Goal: Information Seeking & Learning: Learn about a topic

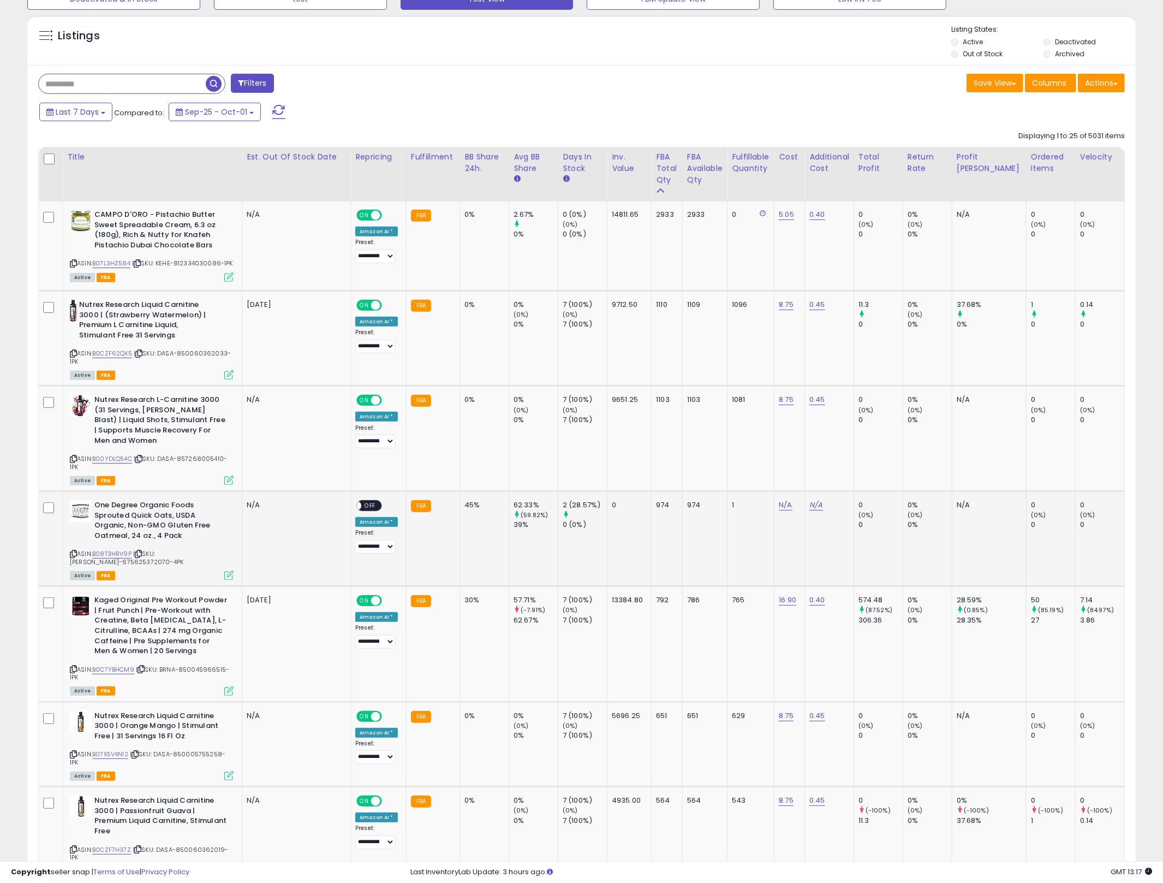
scroll to position [392, 0]
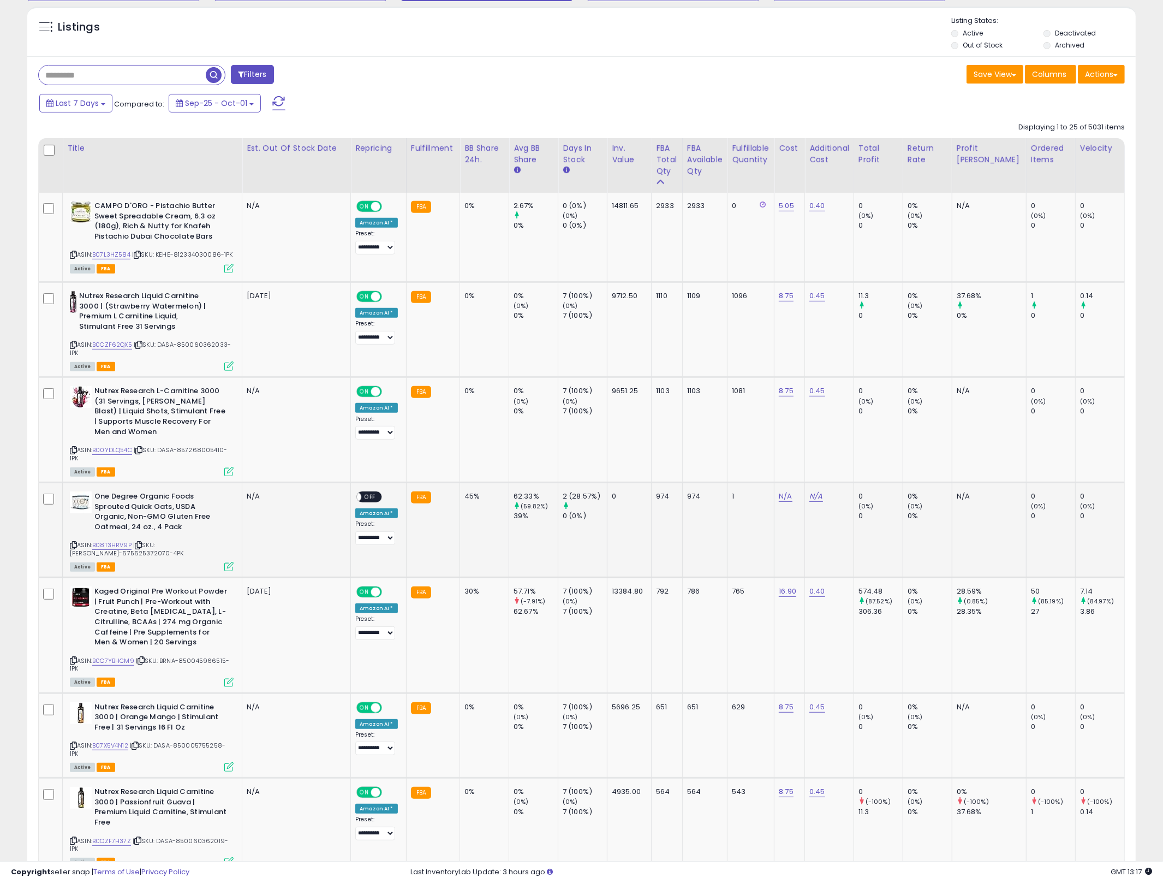
click at [364, 497] on span "OFF" at bounding box center [369, 496] width 17 height 9
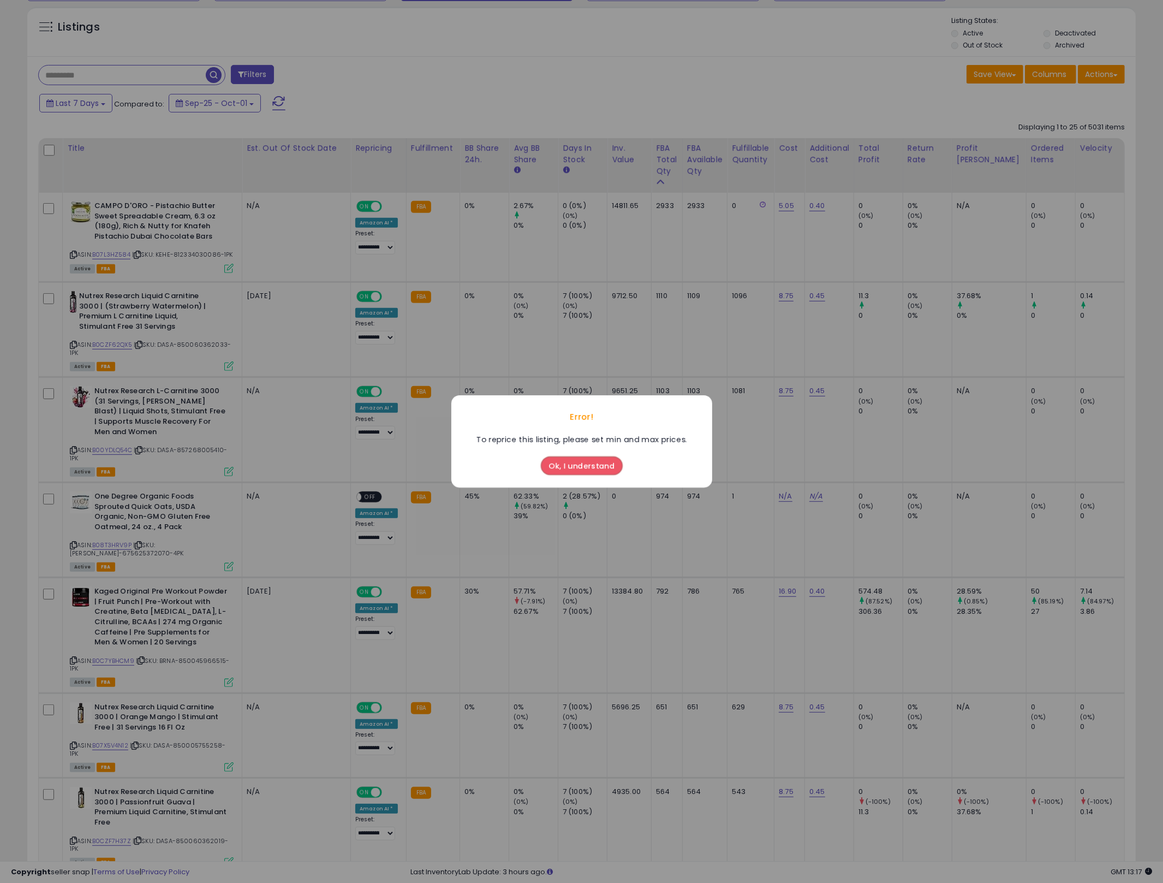
click at [570, 468] on button "Ok, I understand" at bounding box center [582, 465] width 82 height 19
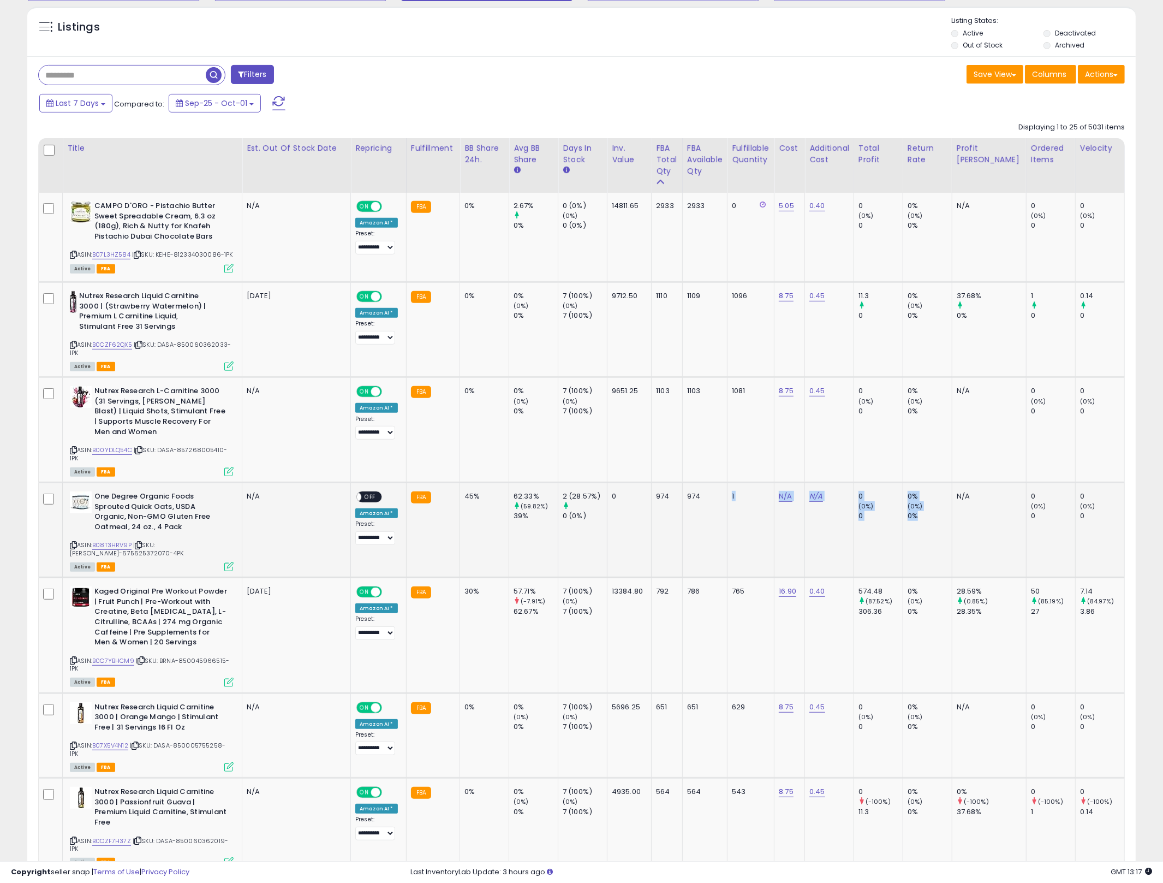
drag, startPoint x: 724, startPoint y: 514, endPoint x: 896, endPoint y: 544, distance: 175.2
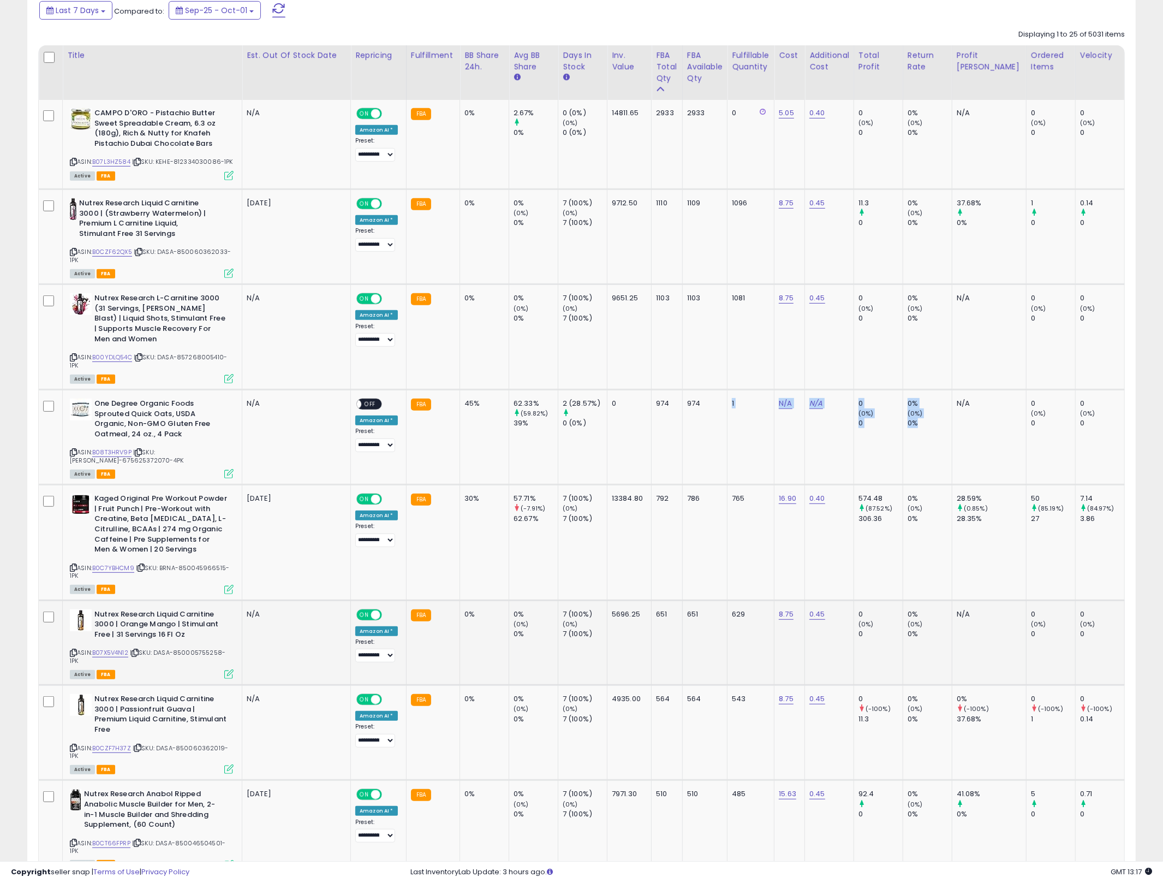
scroll to position [669, 0]
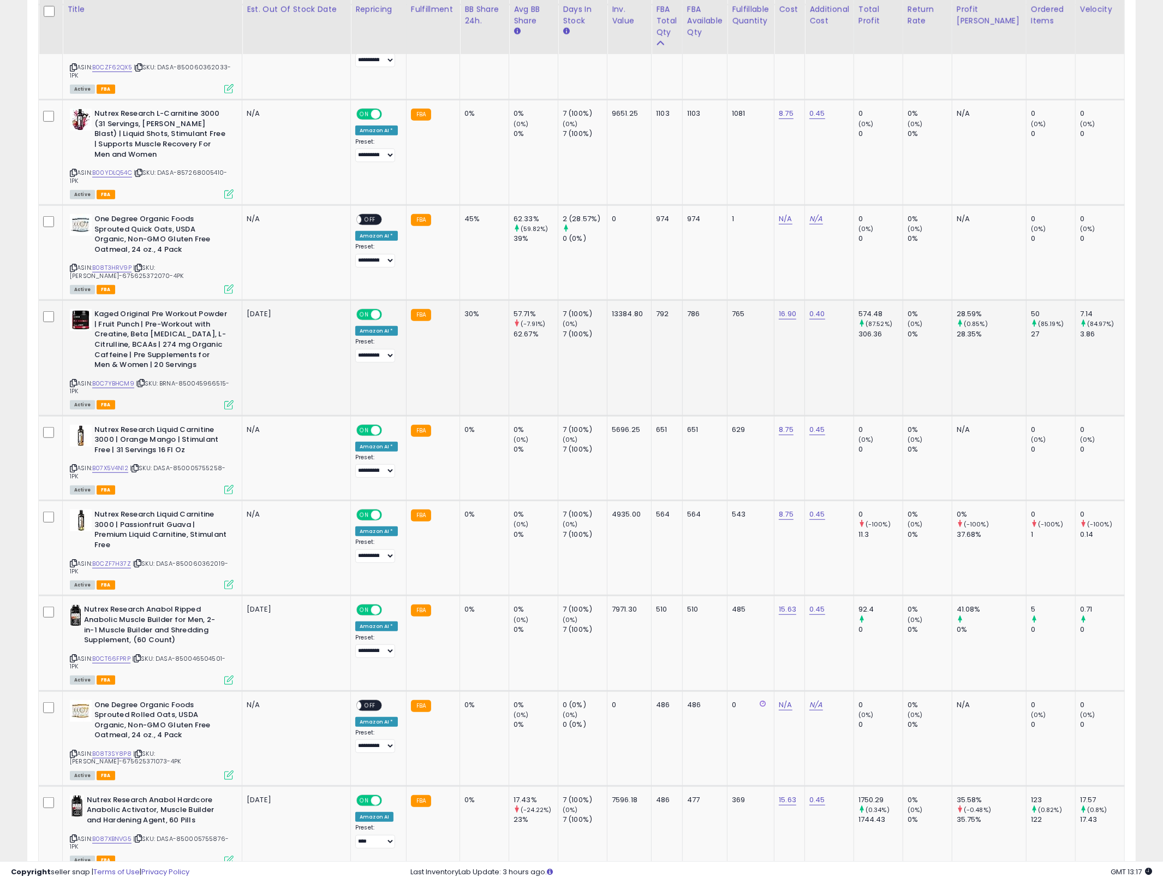
click at [692, 300] on td "786" at bounding box center [704, 357] width 45 height 115
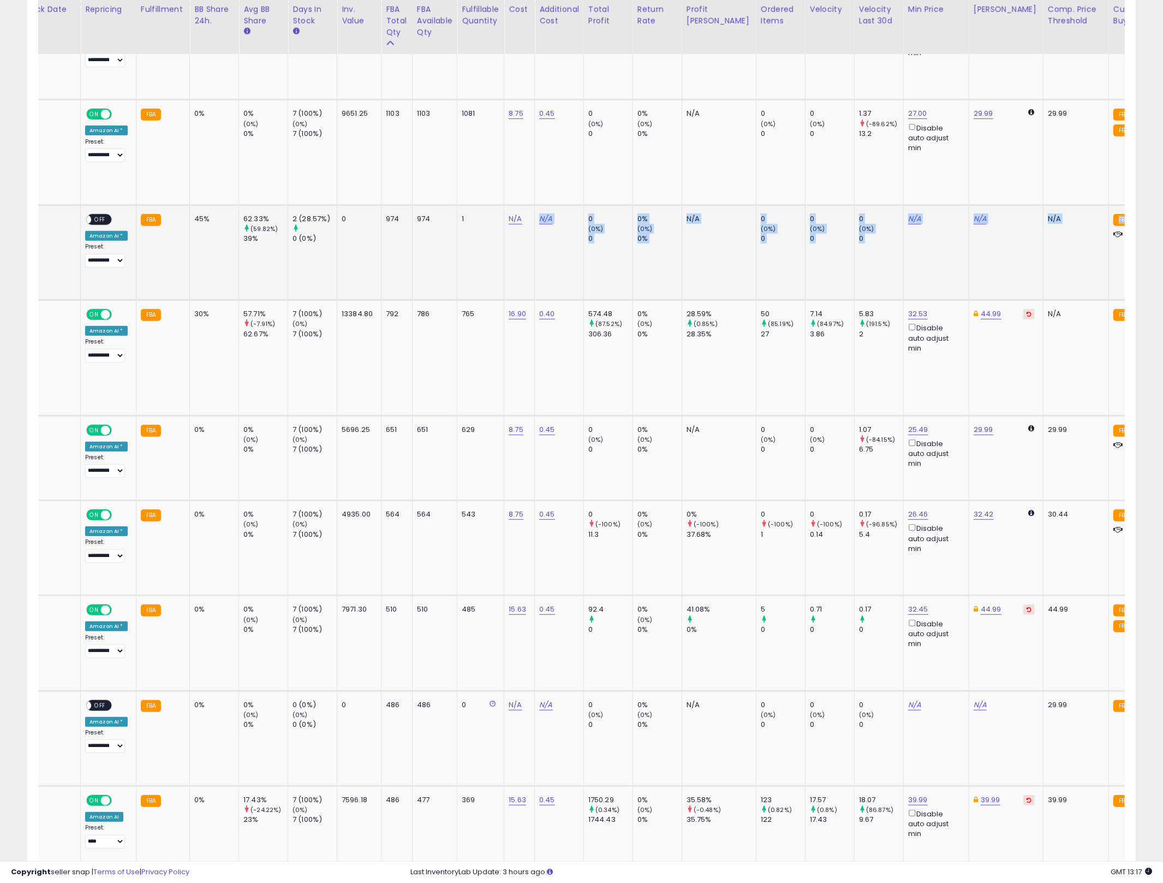
scroll to position [0, 285]
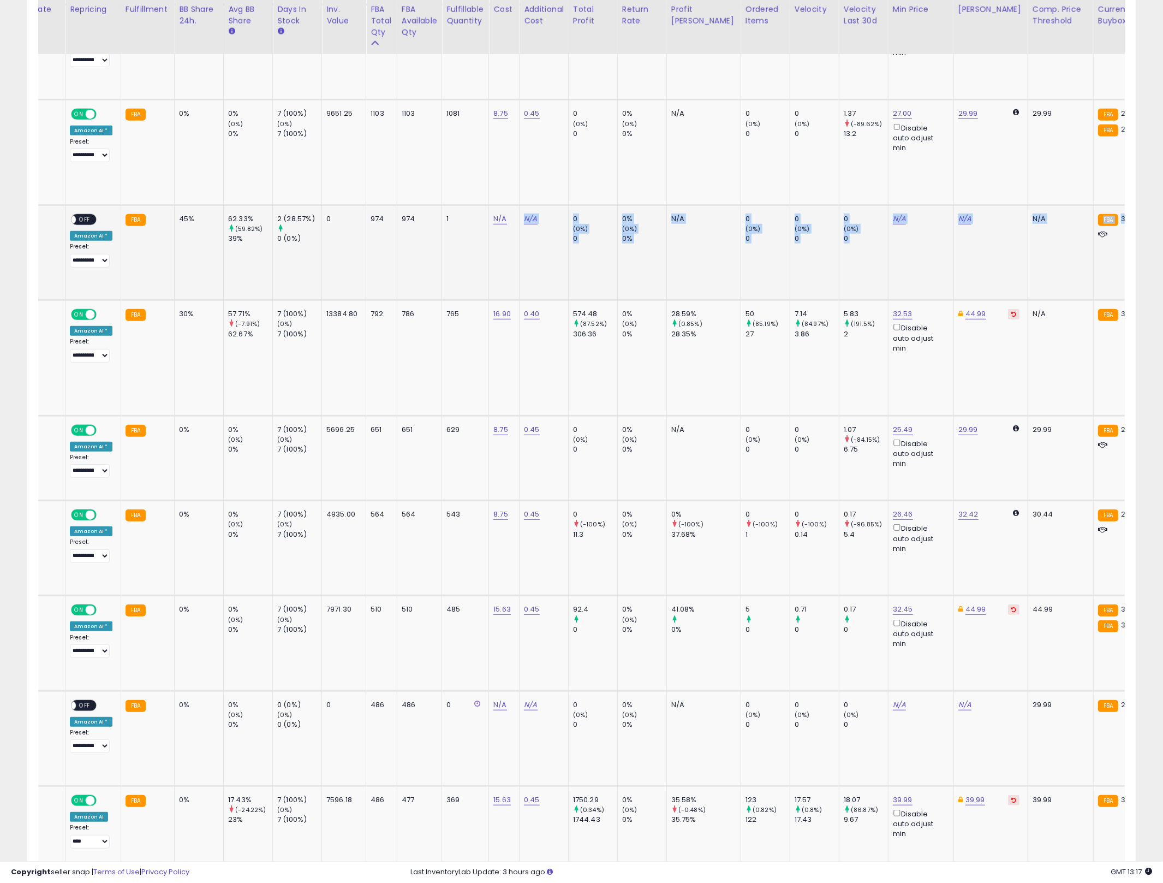
drag, startPoint x: 784, startPoint y: 257, endPoint x: 242, endPoint y: 262, distance: 541.5
click at [242, 262] on tr "One Degree Organic Foods Sprouted Quick Oats, USDA Organic, Non-GMO Gluten Free…" at bounding box center [939, 252] width 2372 height 95
drag, startPoint x: 242, startPoint y: 262, endPoint x: 233, endPoint y: 272, distance: 13.9
click at [233, 272] on td "62.33% (59.82%) 39%" at bounding box center [248, 252] width 49 height 95
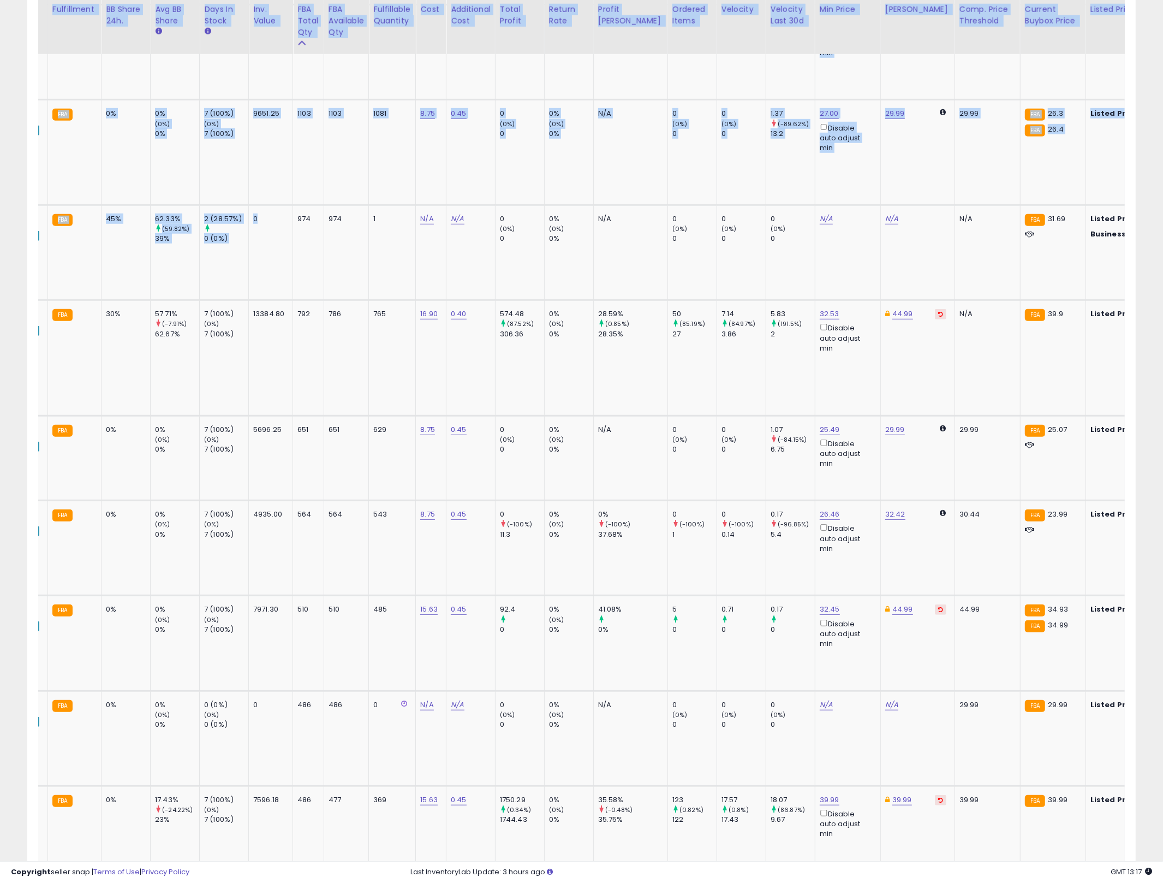
scroll to position [0, 0]
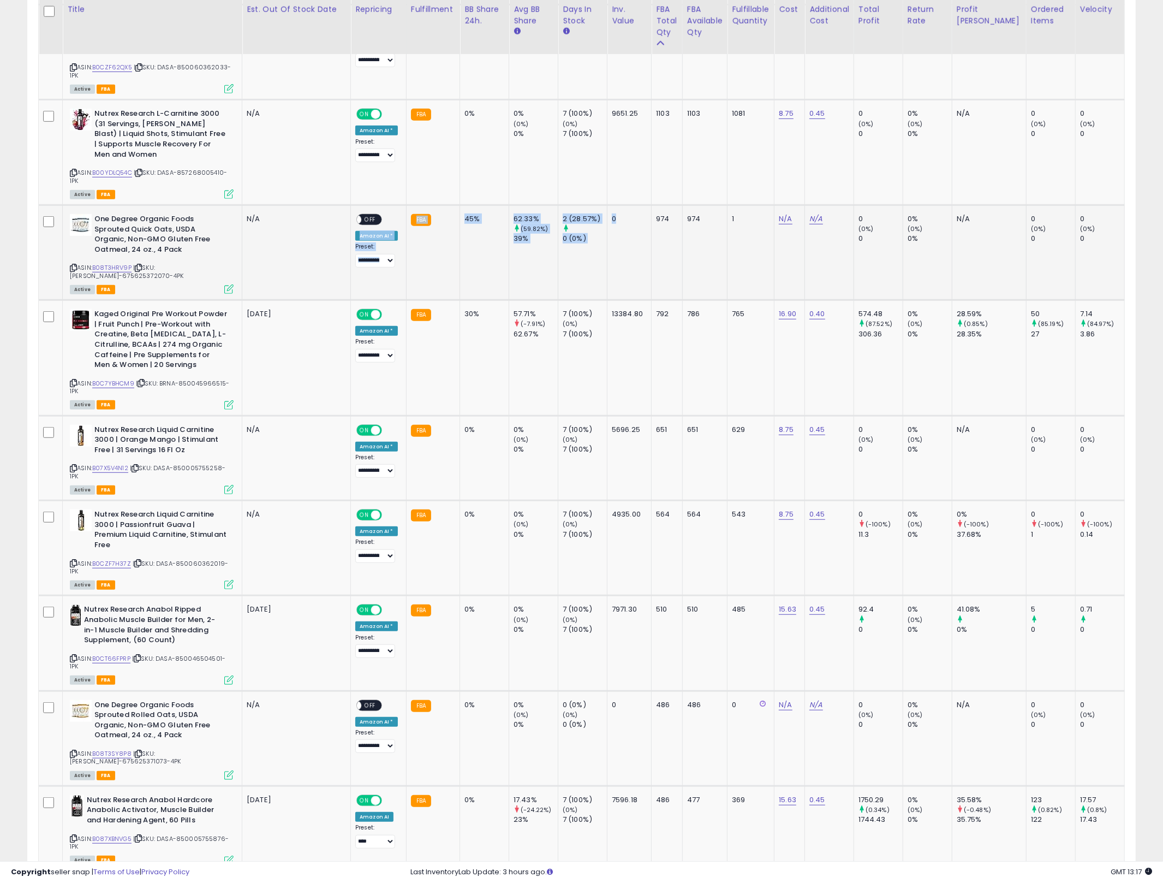
drag, startPoint x: 366, startPoint y: 273, endPoint x: 311, endPoint y: 246, distance: 62.0
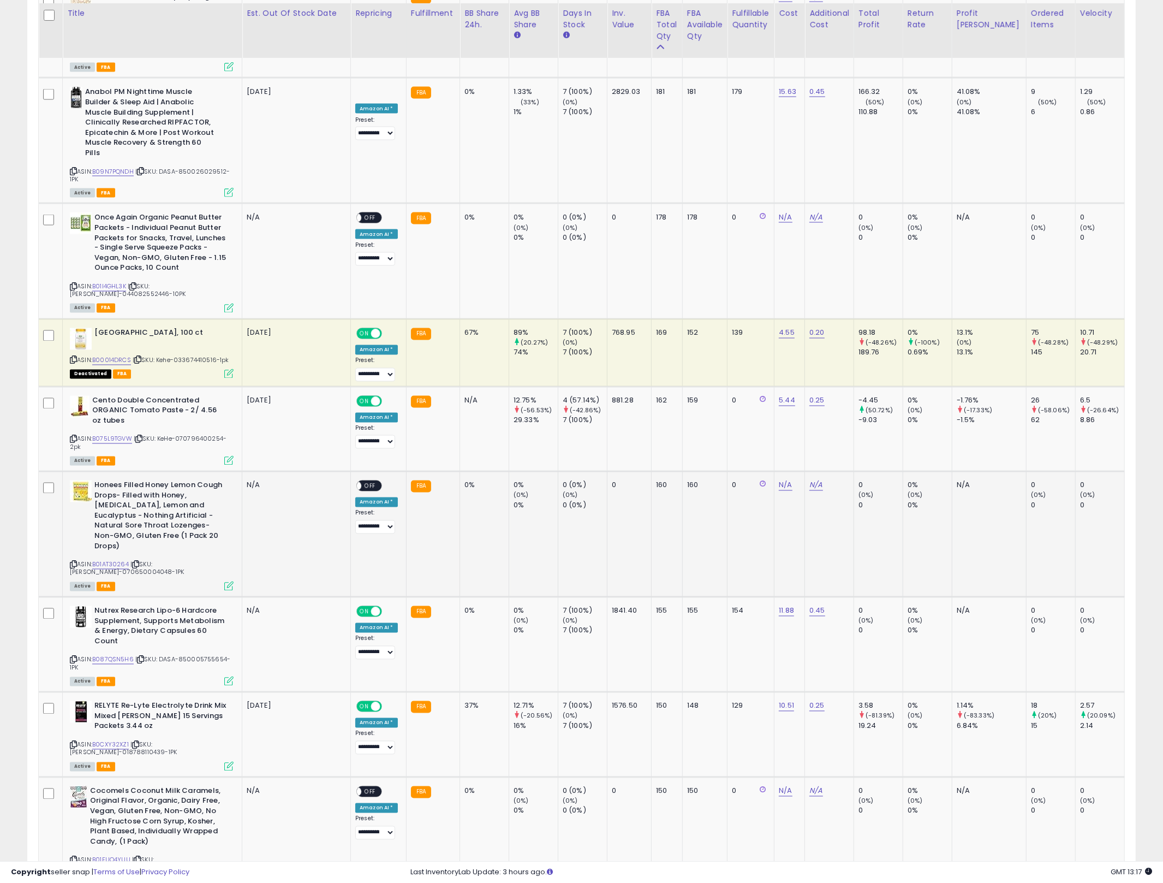
scroll to position [2093, 0]
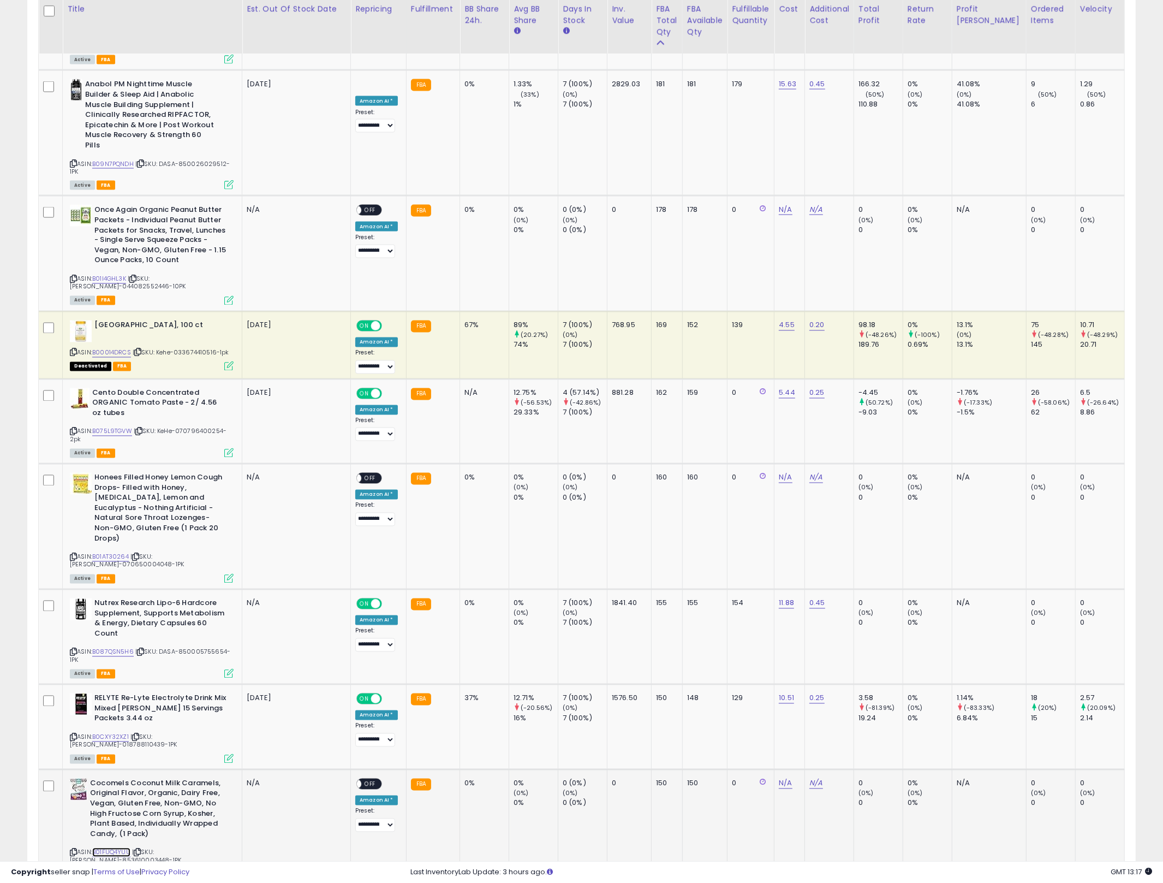
click at [117, 848] on link "B01FUQ4YUU" at bounding box center [111, 852] width 38 height 9
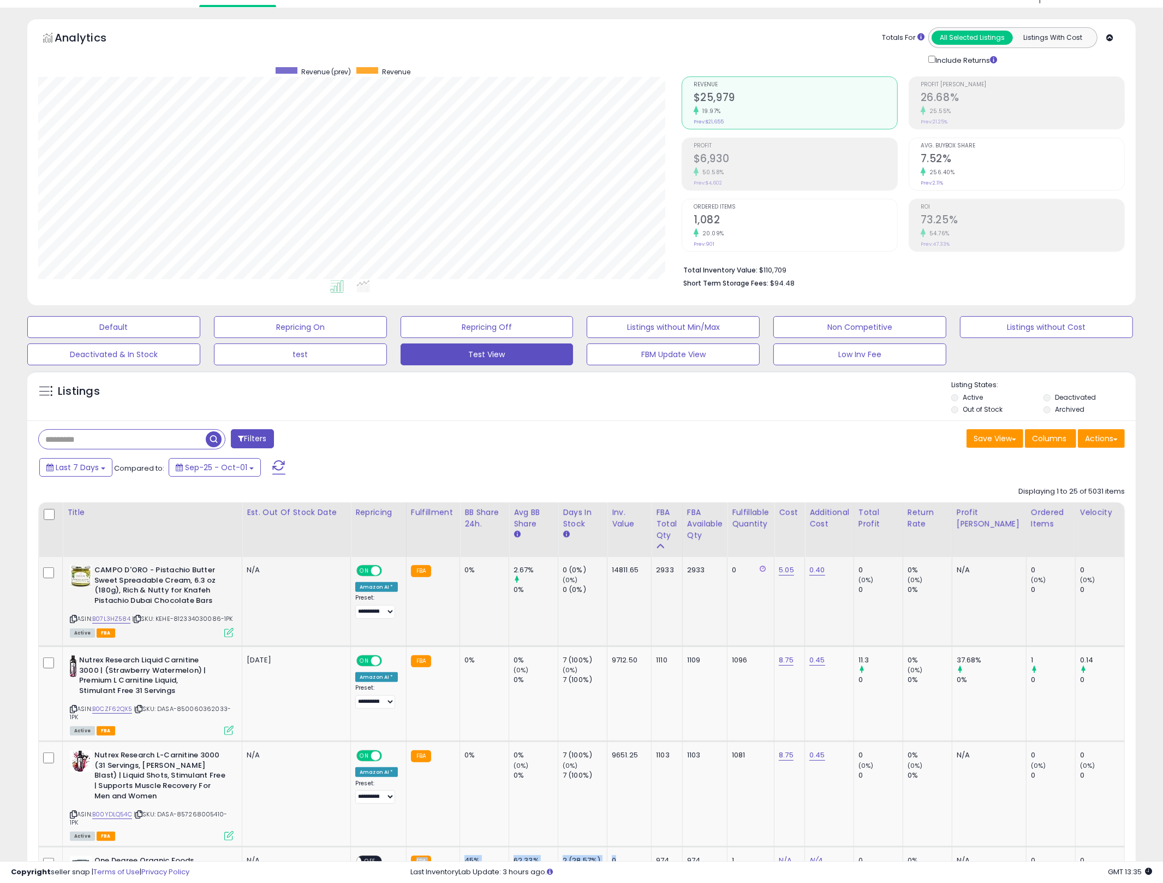
scroll to position [0, 0]
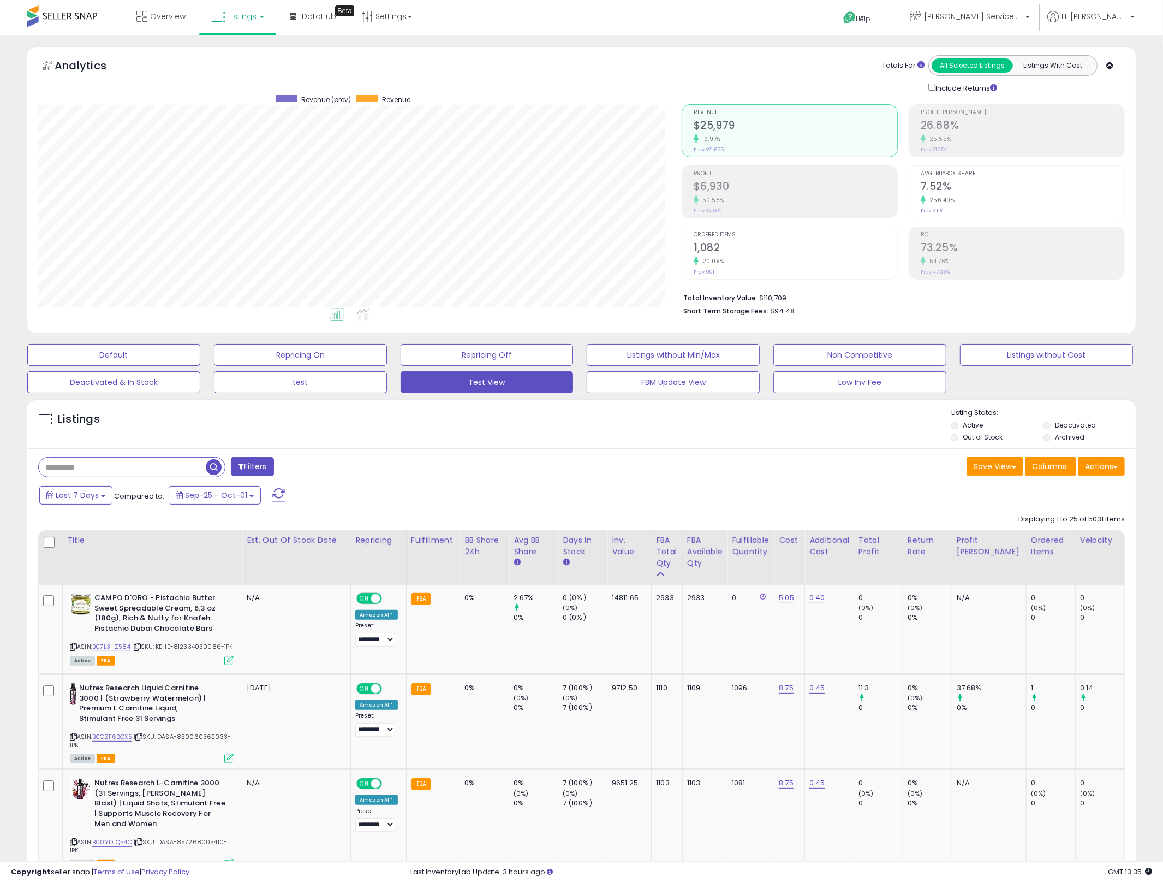
click at [411, 488] on div "Last 7 Days Compared to: Sep-25 - Oct-01" at bounding box center [444, 496] width 815 height 25
click at [404, 487] on div "Last 7 Days Compared to: Sep-25 - Oct-01" at bounding box center [444, 496] width 815 height 25
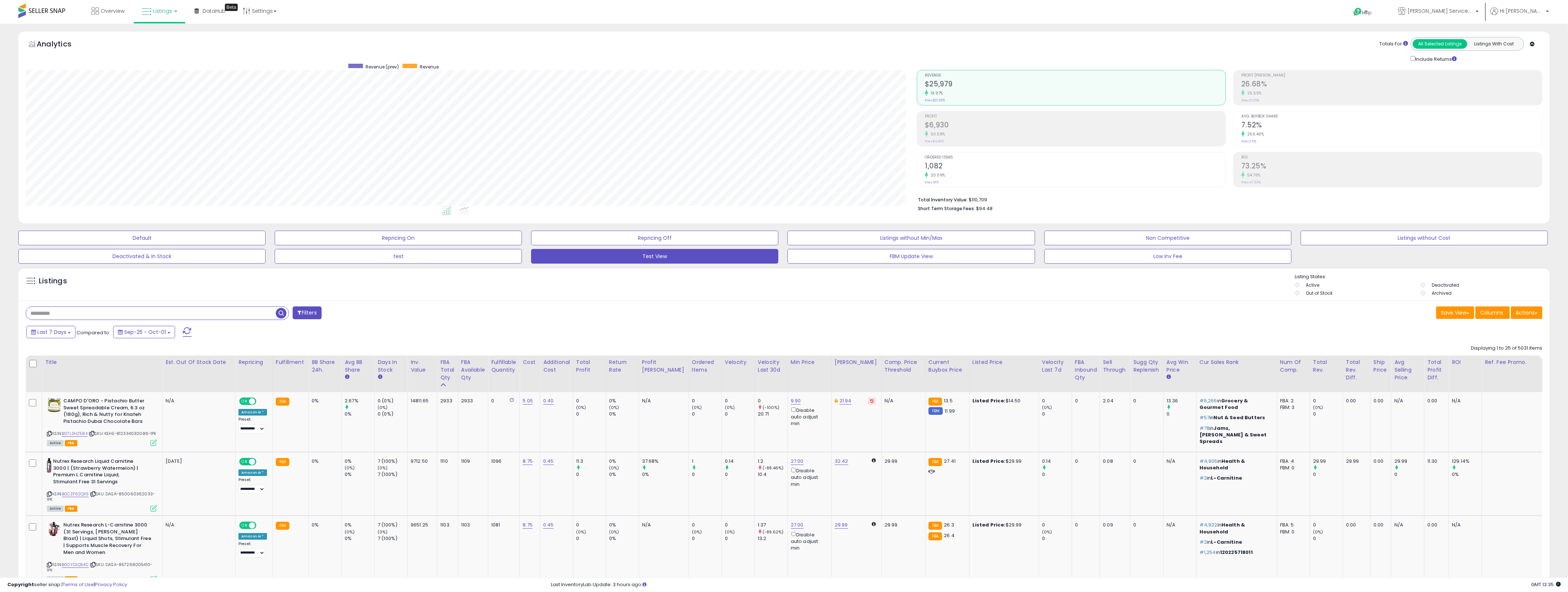
click at [787, 127] on h2 "$6,930" at bounding box center [1075, 125] width 301 height 10
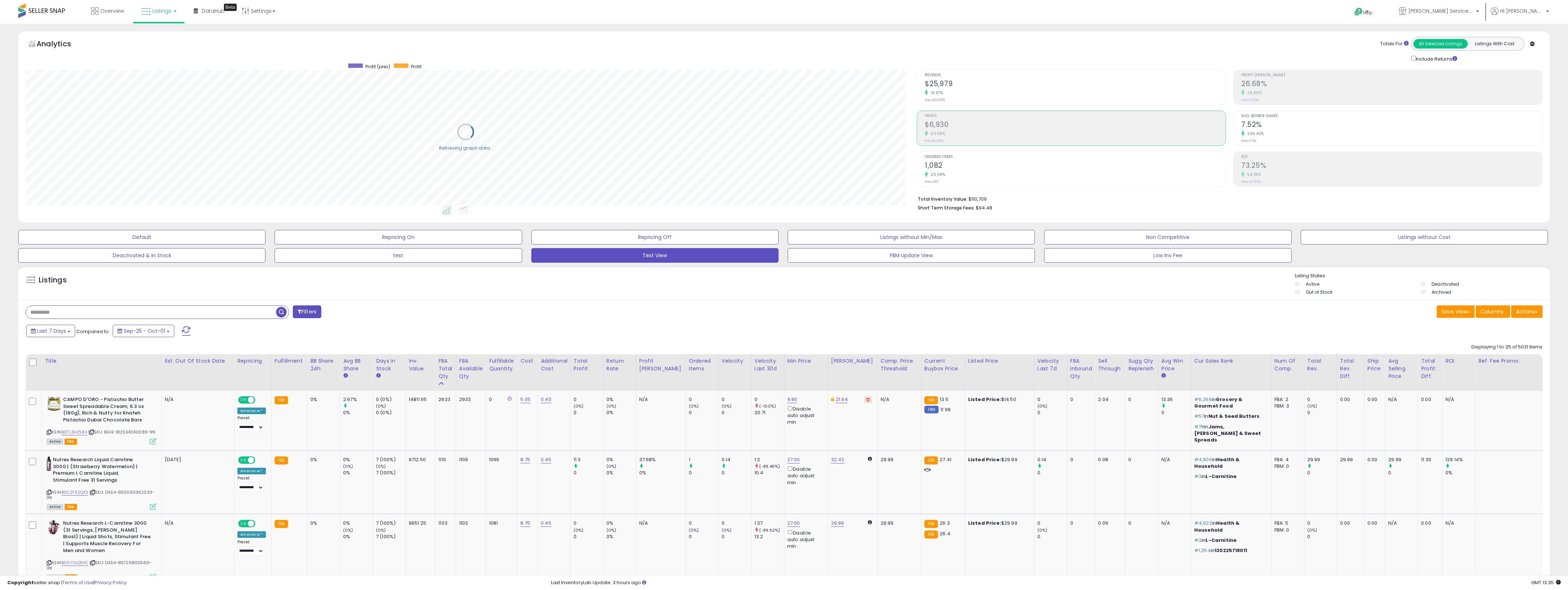
scroll to position [364589, 363802]
click at [784, 89] on h2 "$25,979" at bounding box center [1070, 84] width 299 height 10
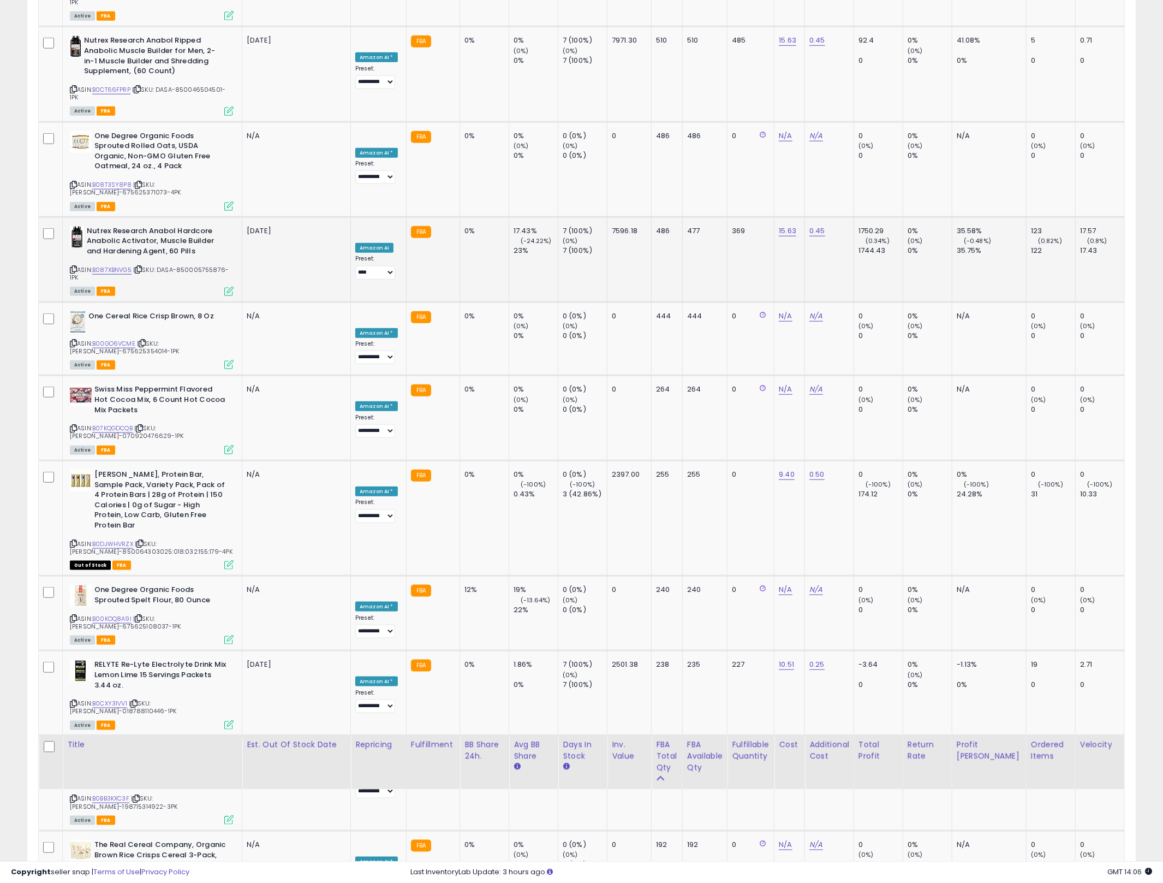
scroll to position [1982, 0]
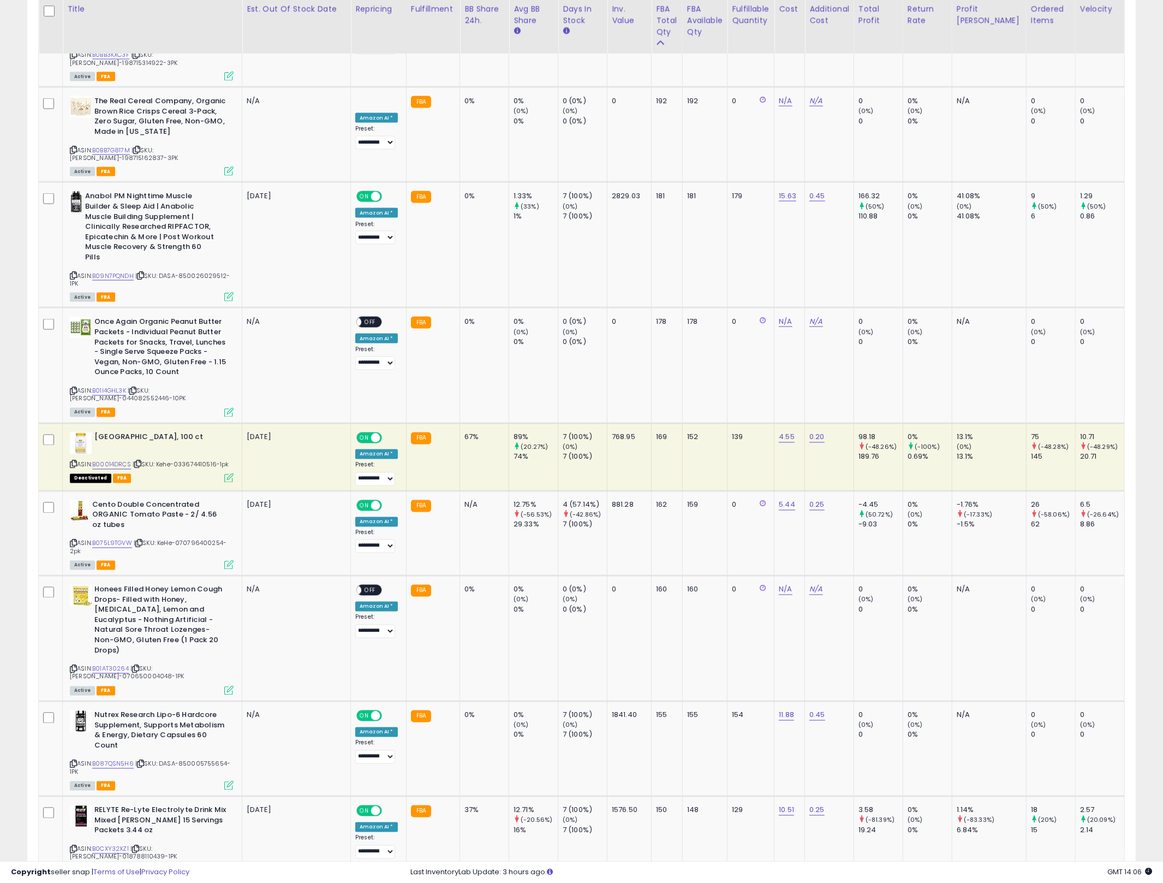
click at [73, 461] on icon at bounding box center [73, 464] width 7 height 6
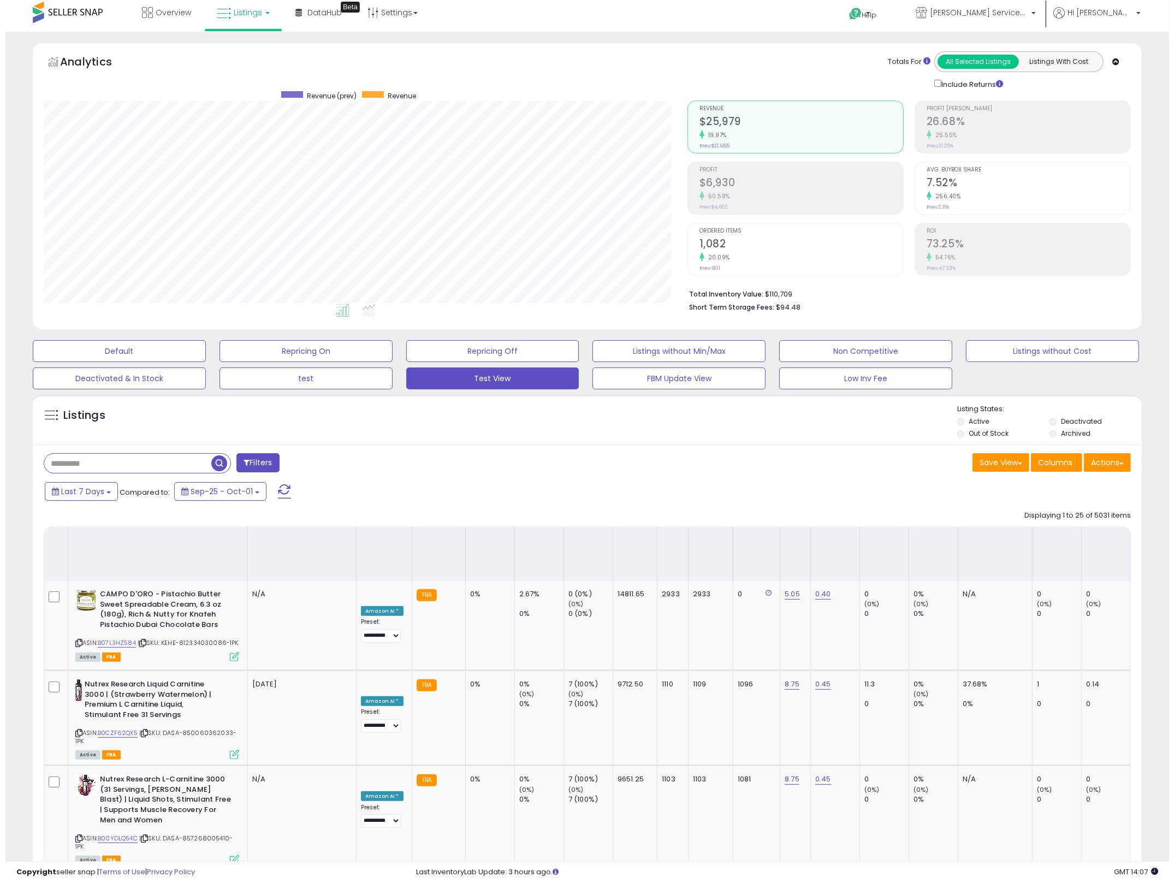
scroll to position [0, 0]
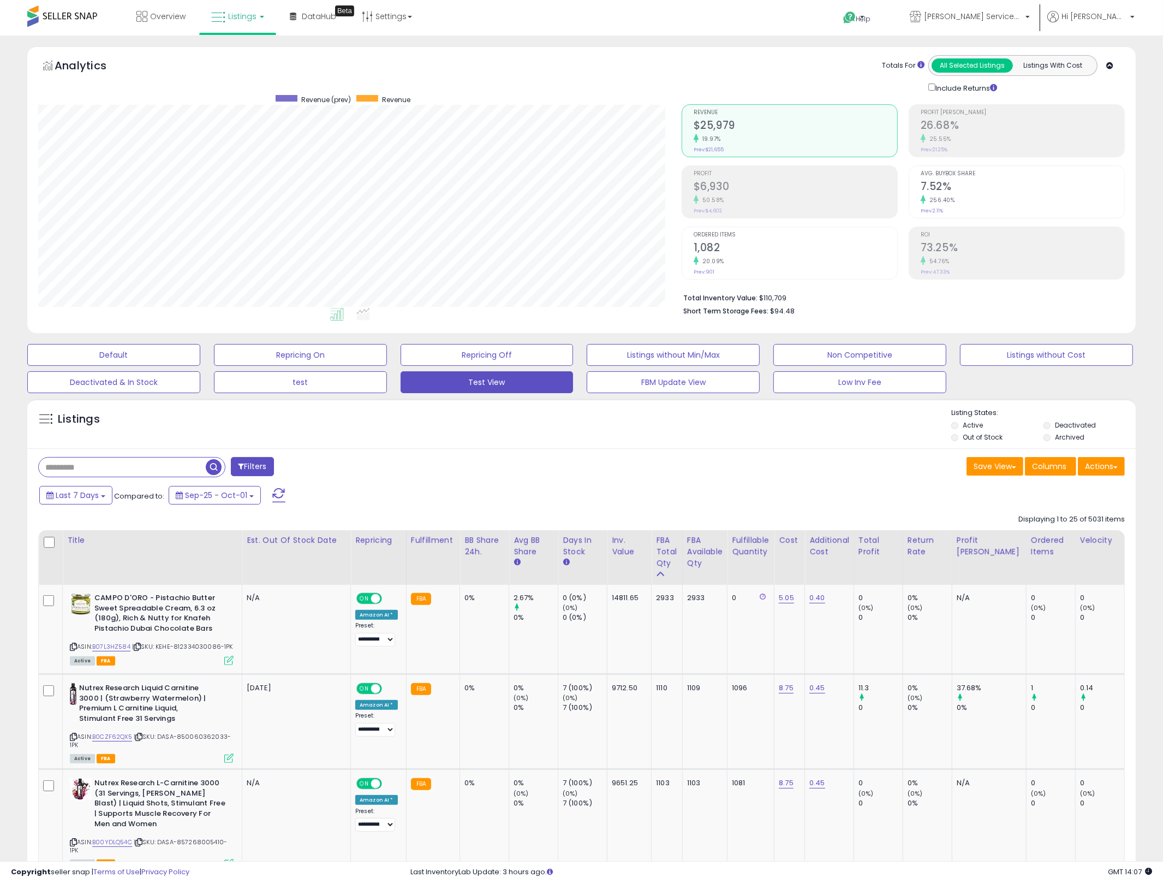
drag, startPoint x: 147, startPoint y: 473, endPoint x: 147, endPoint y: 465, distance: 7.6
click at [146, 473] on input "text" at bounding box center [122, 466] width 167 height 19
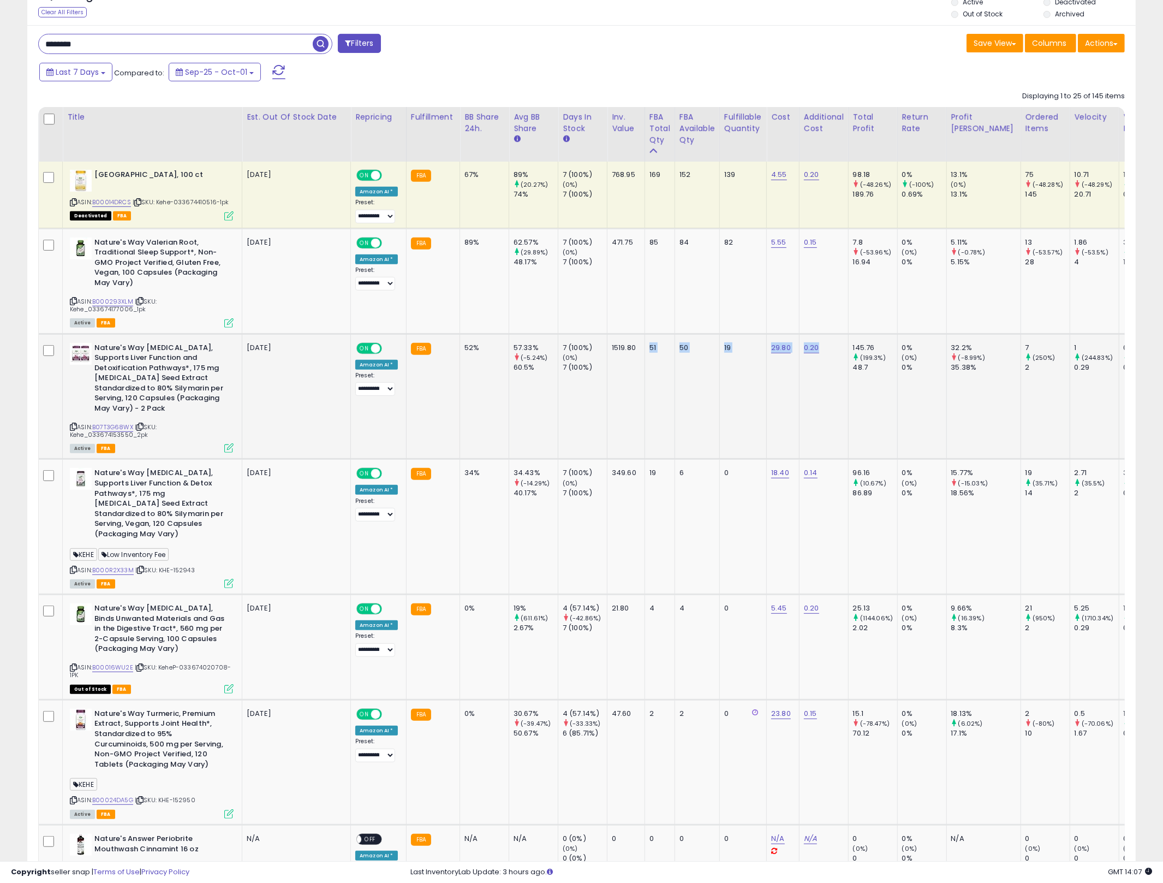
drag, startPoint x: 886, startPoint y: 400, endPoint x: 605, endPoint y: 397, distance: 281.1
click at [608, 397] on td "1519.80" at bounding box center [627, 397] width 38 height 126
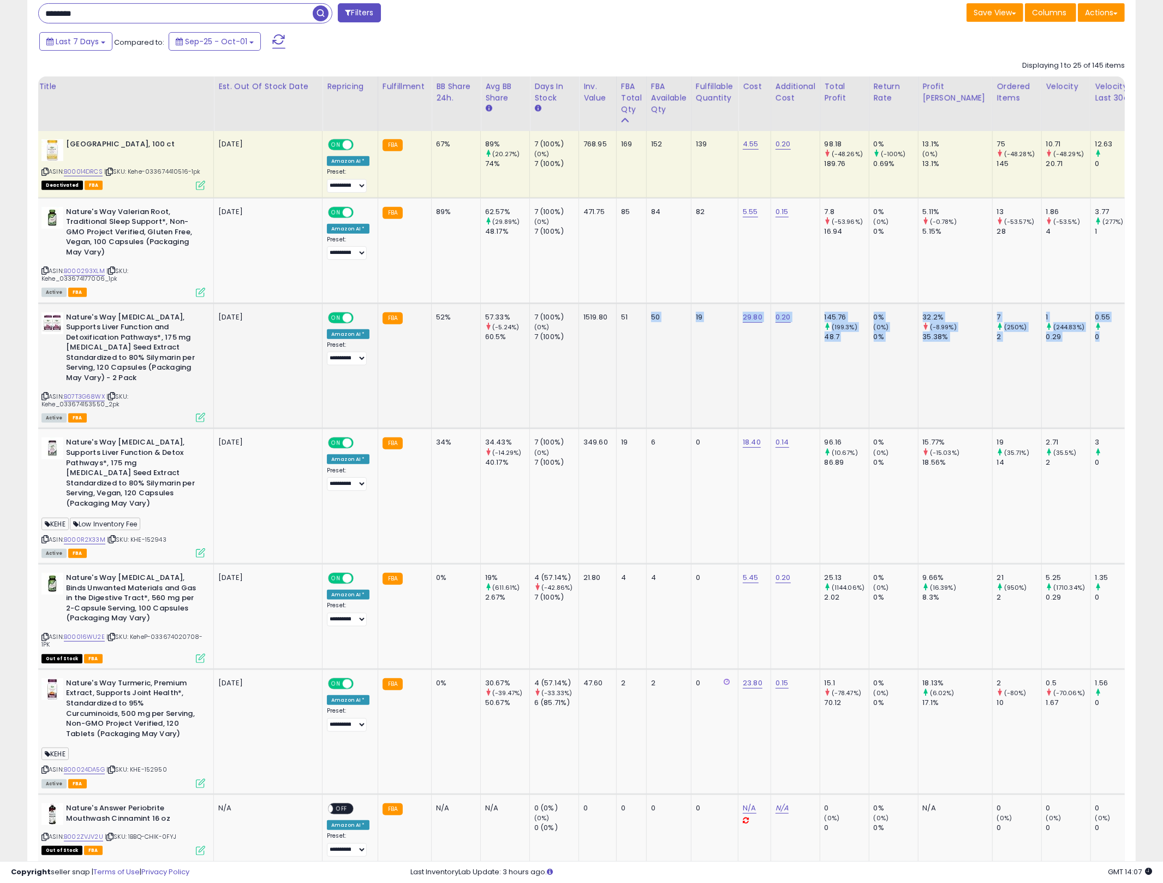
scroll to position [0, 166]
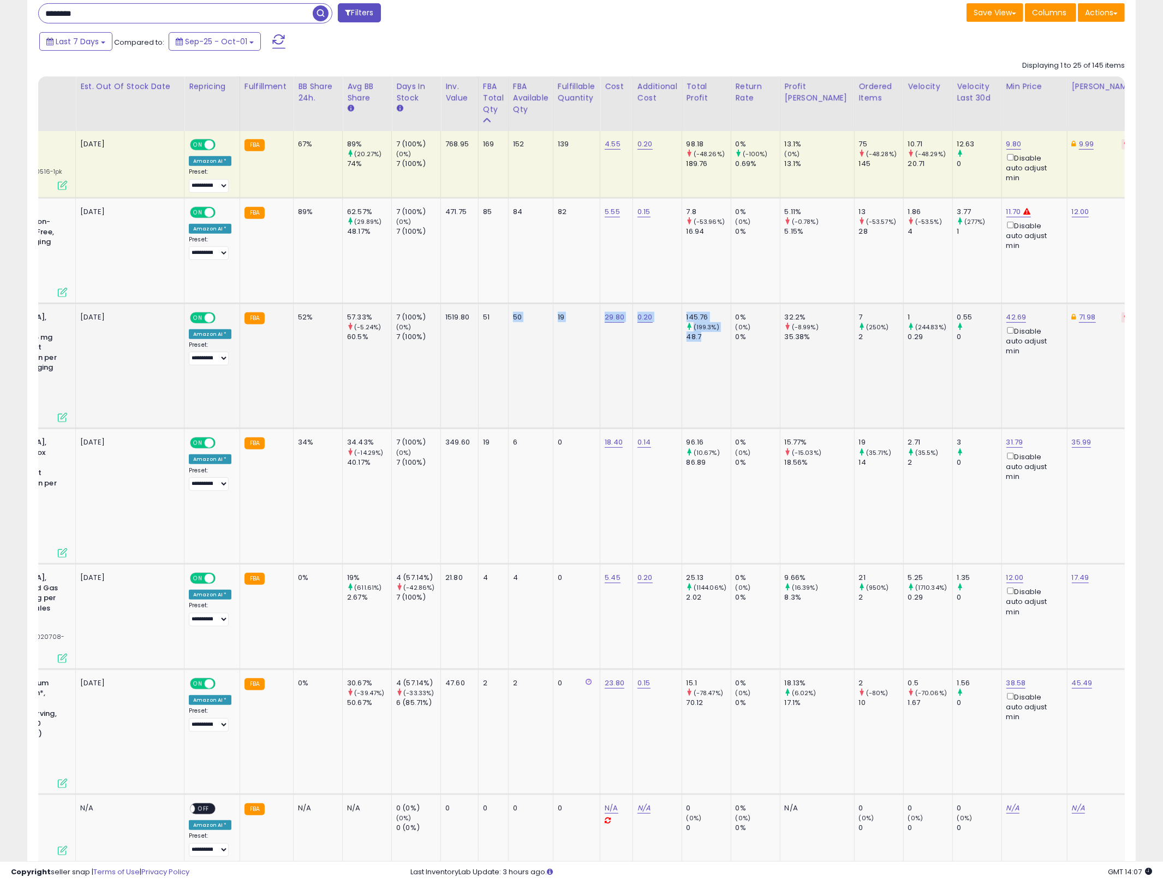
drag, startPoint x: 661, startPoint y: 370, endPoint x: 723, endPoint y: 365, distance: 62.4
click at [723, 365] on tr "Nature's Way [MEDICAL_DATA], Supports Liver Function and Detoxification Pathway…" at bounding box center [1055, 366] width 2366 height 126
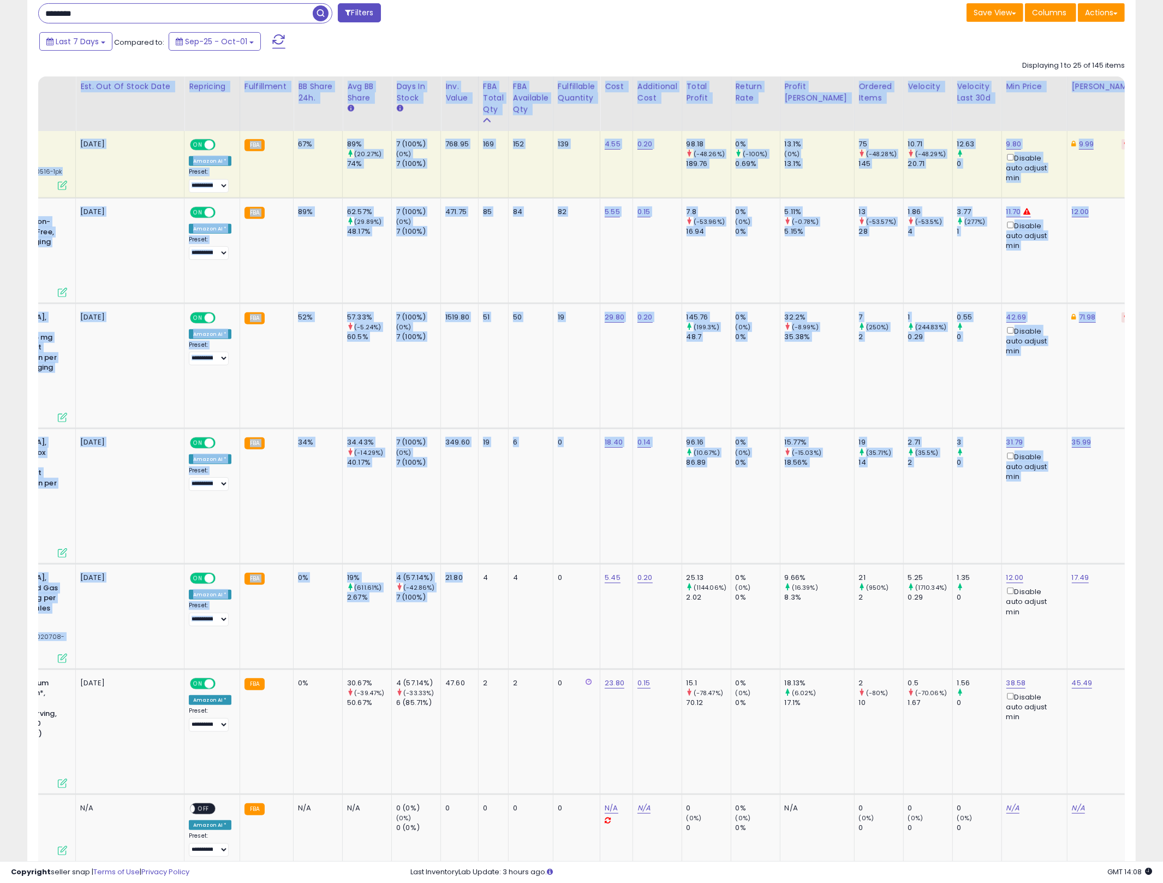
scroll to position [0, 0]
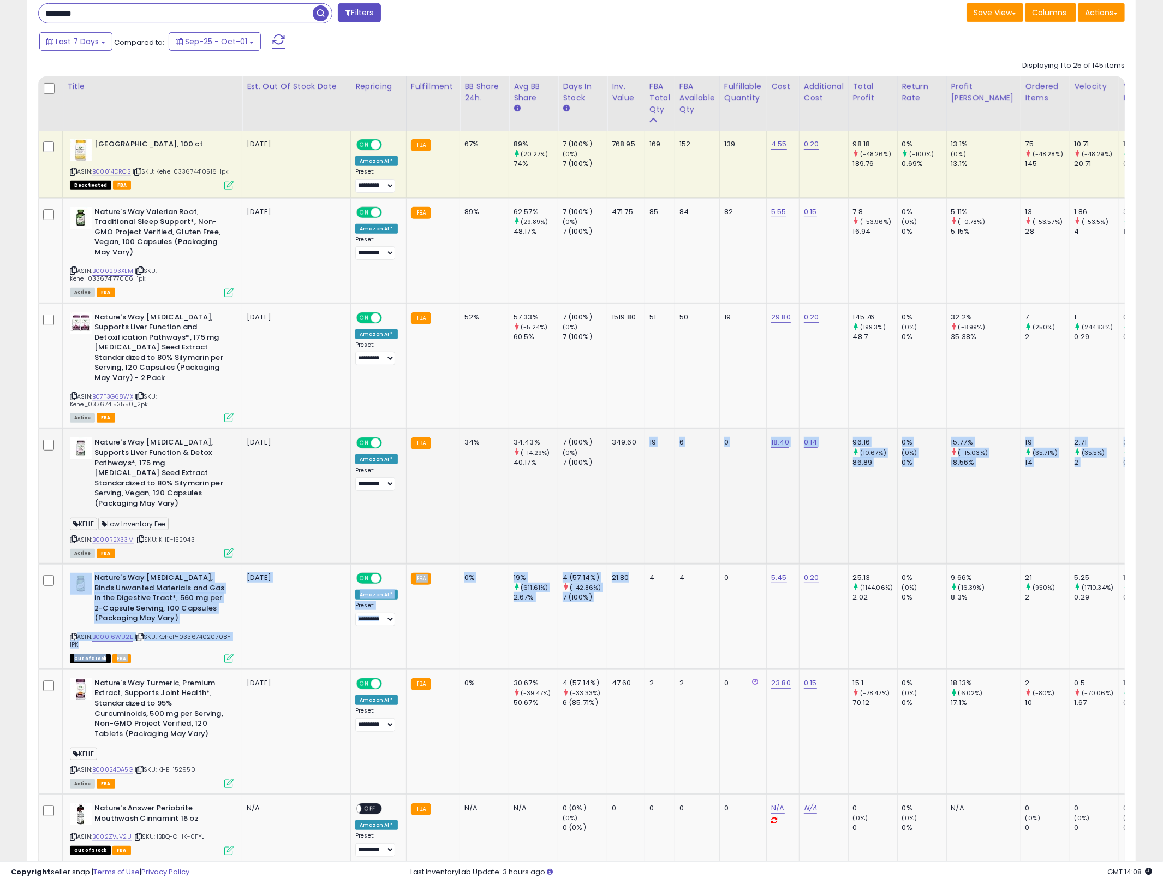
drag, startPoint x: 423, startPoint y: 621, endPoint x: 609, endPoint y: 445, distance: 255.6
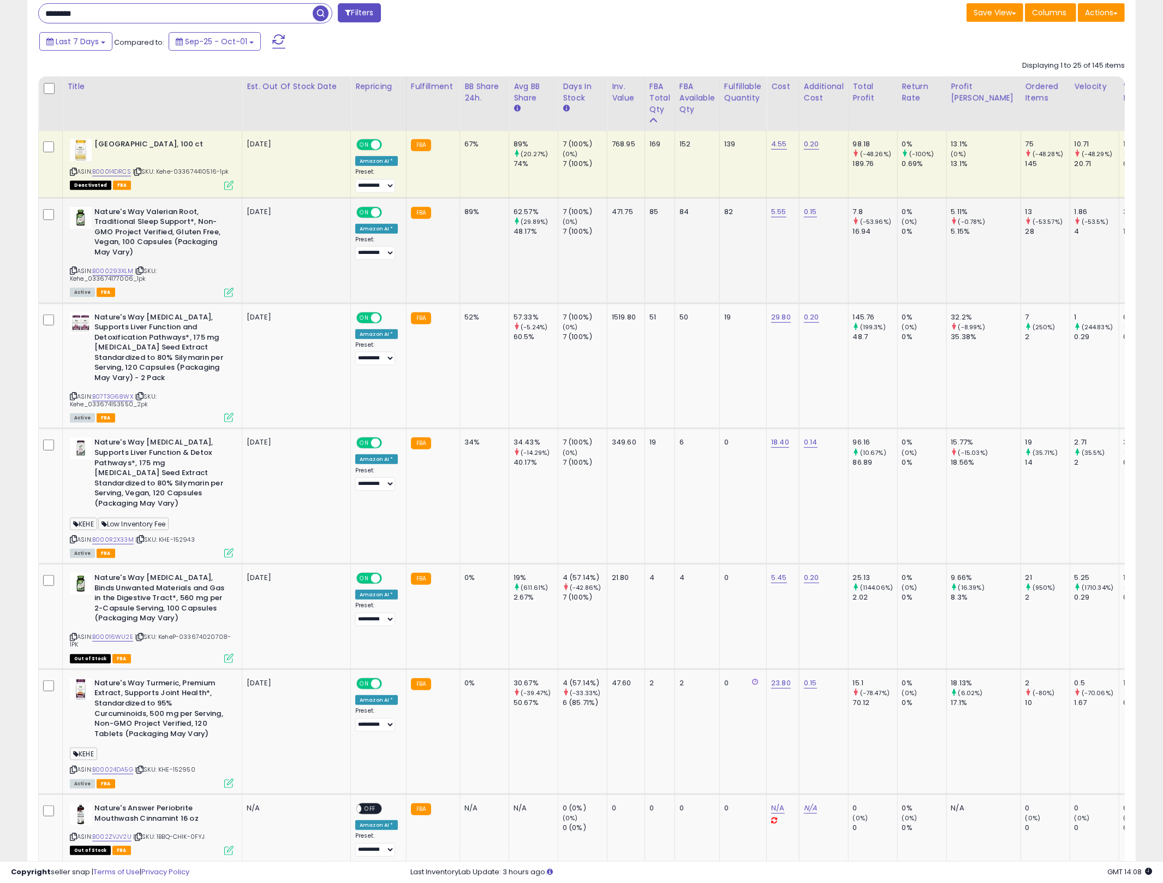
click at [547, 245] on td "62.57% (29.89%) 48.17%" at bounding box center [533, 250] width 49 height 105
drag, startPoint x: 800, startPoint y: 259, endPoint x: 459, endPoint y: 212, distance: 344.3
click at [460, 212] on td "89%" at bounding box center [484, 250] width 49 height 105
drag, startPoint x: 459, startPoint y: 212, endPoint x: 738, endPoint y: 240, distance: 280.3
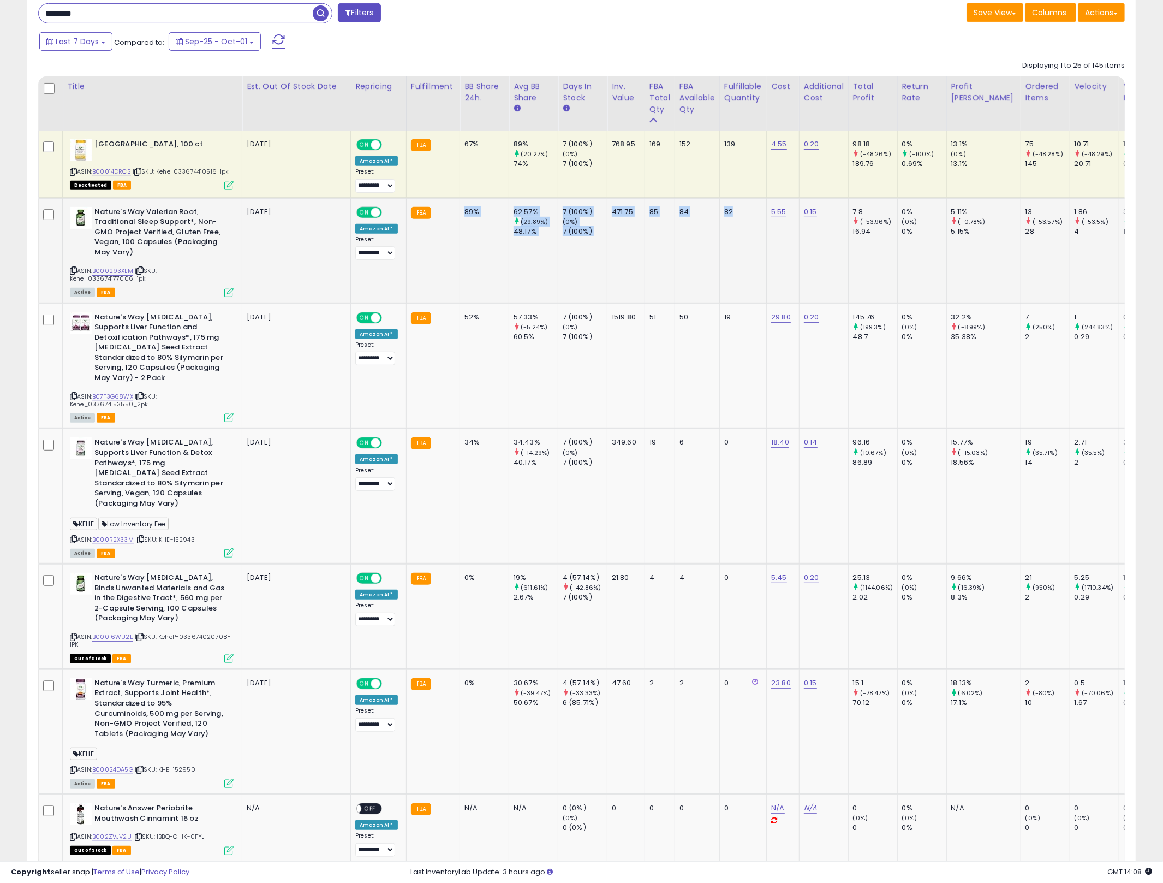
click at [737, 240] on td "82" at bounding box center [742, 250] width 47 height 105
click at [116, 170] on link "B00014DRCS" at bounding box center [111, 171] width 39 height 9
click at [124, 21] on input "********" at bounding box center [176, 13] width 274 height 19
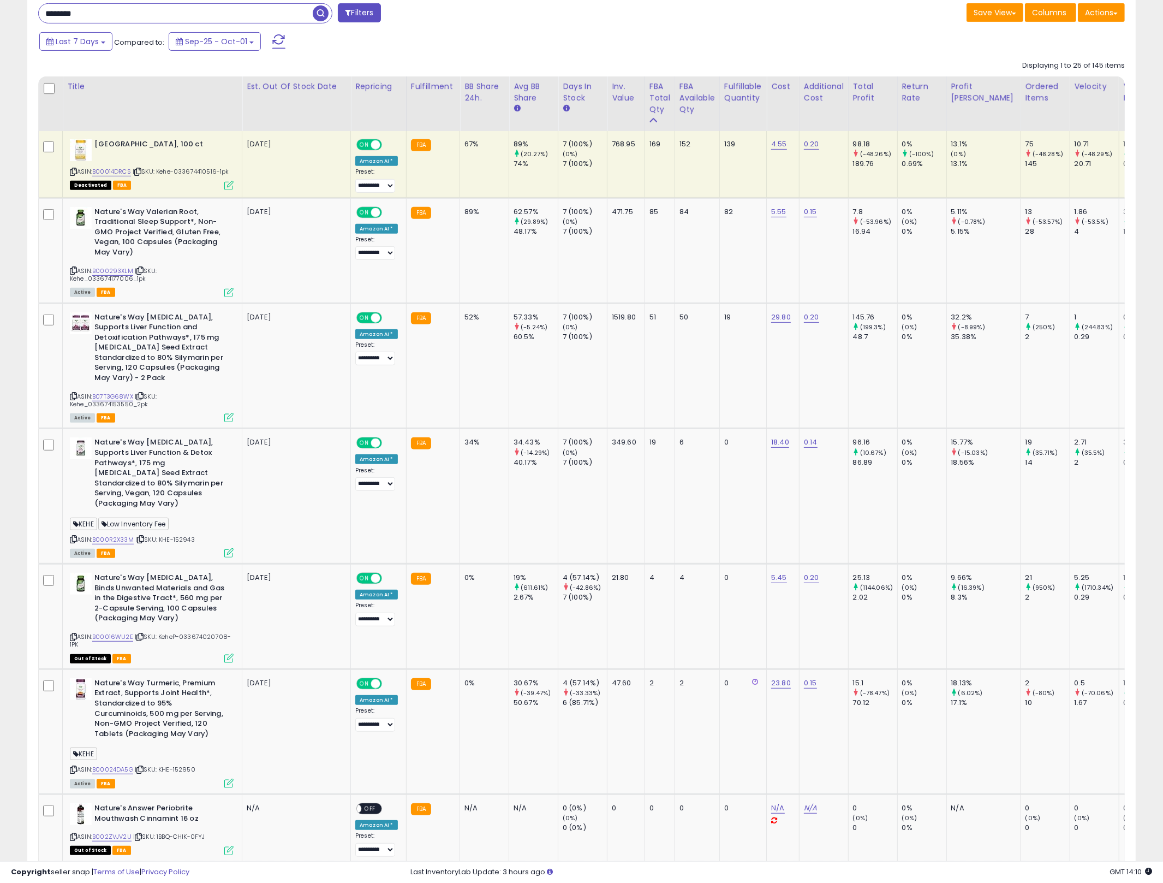
click at [124, 21] on input "********" at bounding box center [176, 13] width 274 height 19
type input "****"
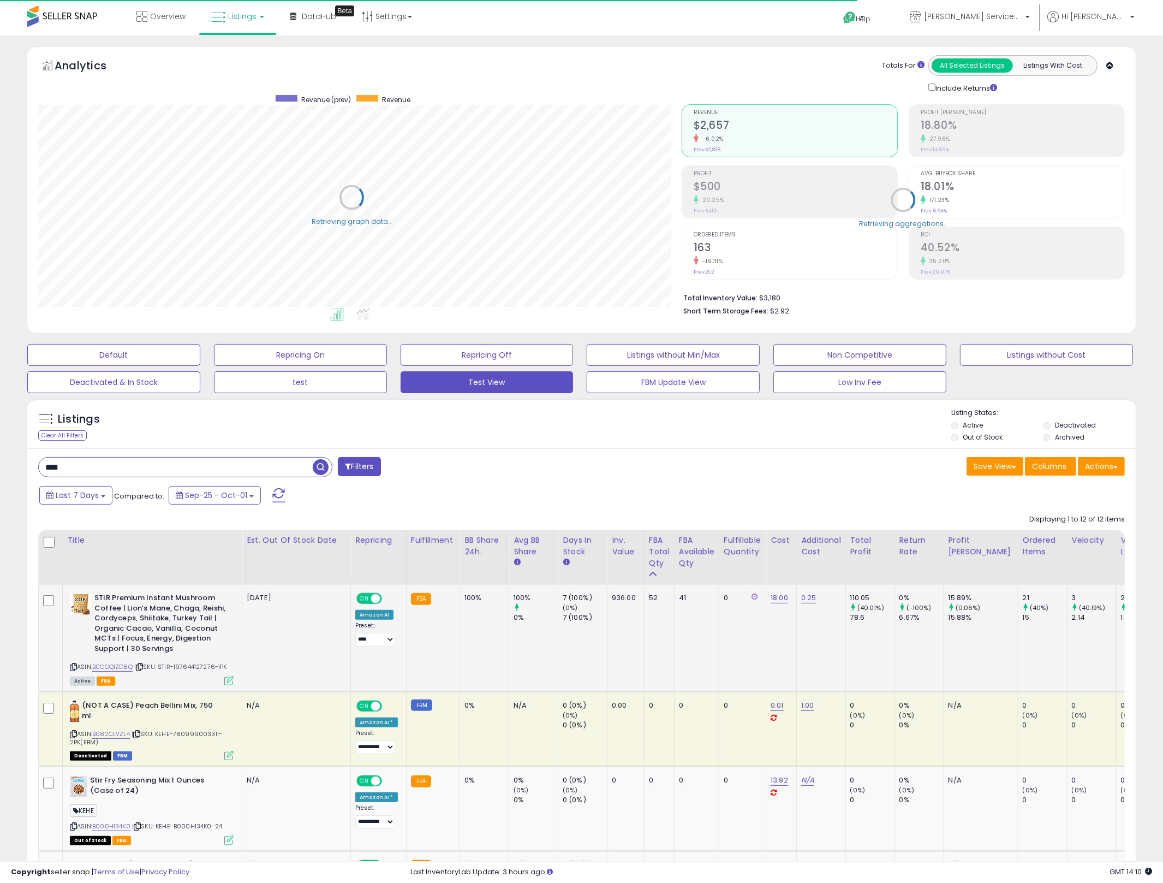
scroll to position [545648, 545228]
click at [657, 647] on td "52" at bounding box center [659, 638] width 30 height 107
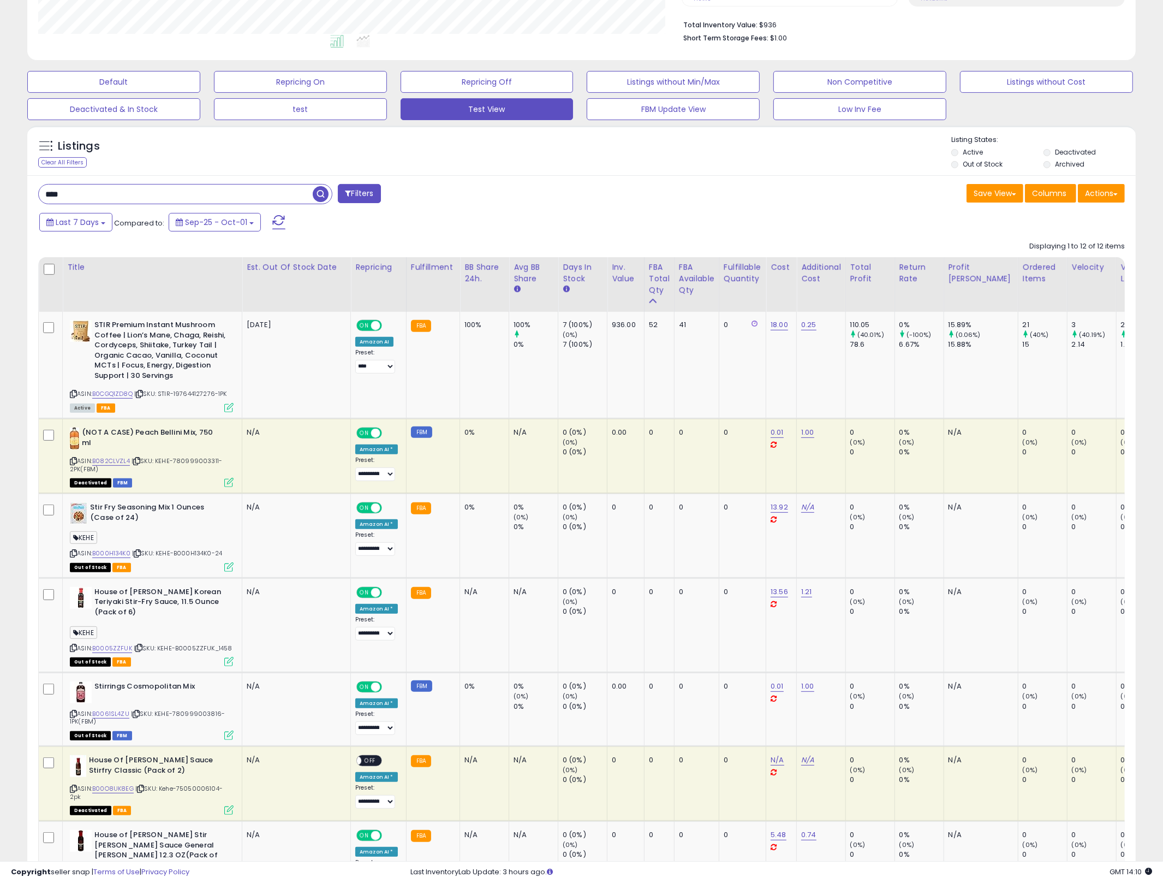
scroll to position [279, 0]
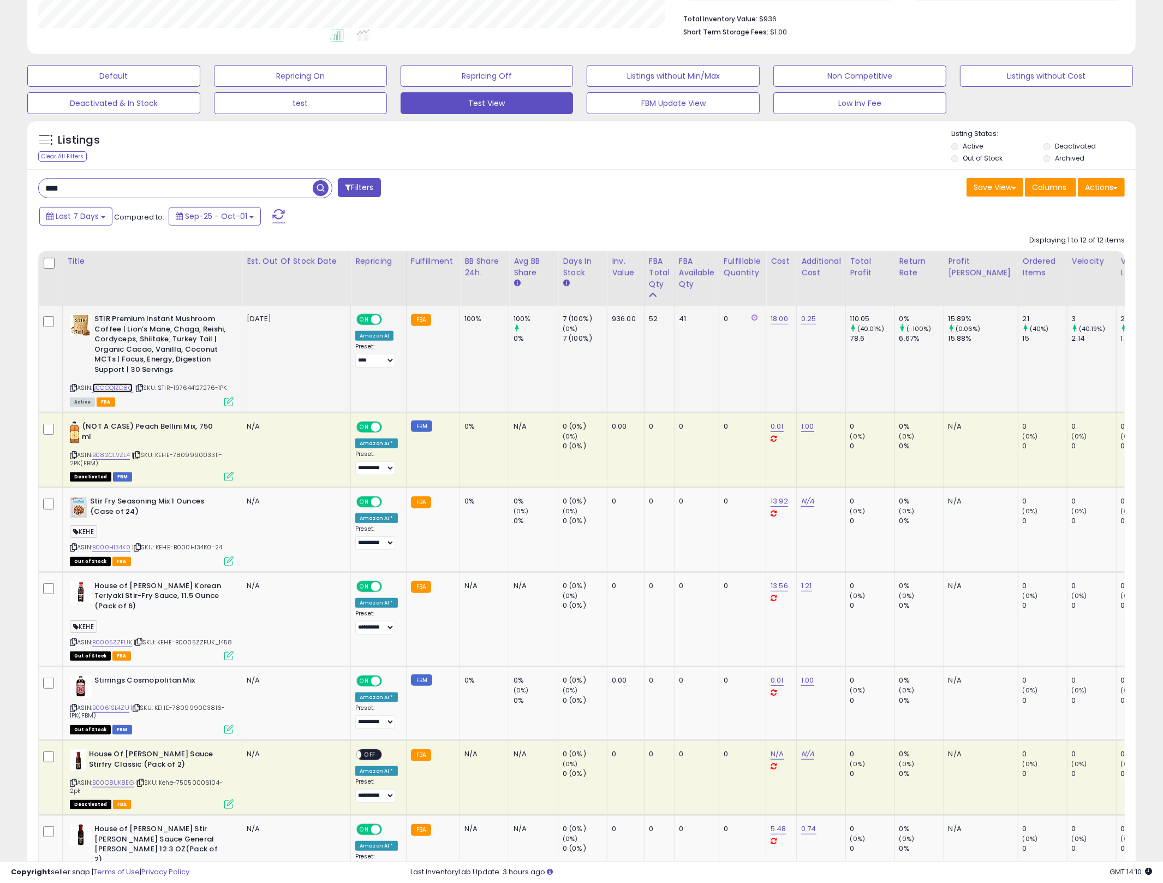
click at [120, 386] on link "B0CGQ1ZD8Q" at bounding box center [112, 387] width 40 height 9
drag, startPoint x: 636, startPoint y: 378, endPoint x: 953, endPoint y: 369, distance: 316.7
click at [937, 365] on td "0% (-100%) 6.67%" at bounding box center [919, 359] width 49 height 107
drag, startPoint x: 806, startPoint y: 362, endPoint x: 1057, endPoint y: 247, distance: 275.8
